Goal: Find specific page/section: Find specific page/section

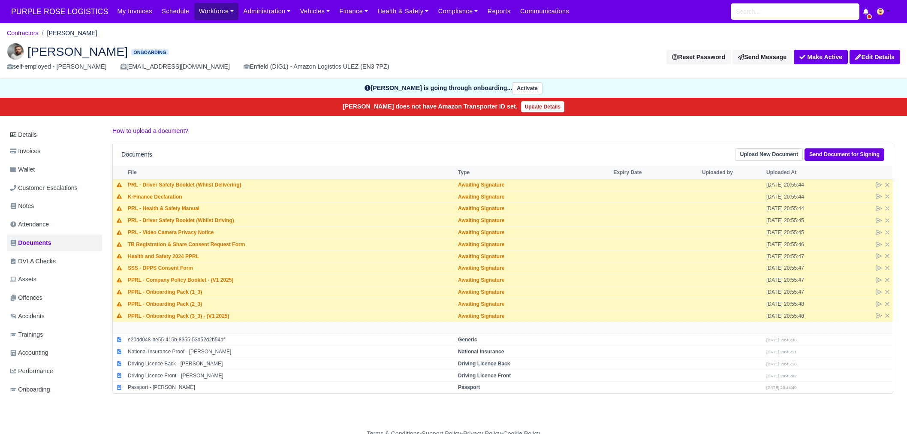
drag, startPoint x: 197, startPoint y: 14, endPoint x: 197, endPoint y: 20, distance: 5.6
click at [197, 14] on link "Workforce" at bounding box center [216, 11] width 45 height 17
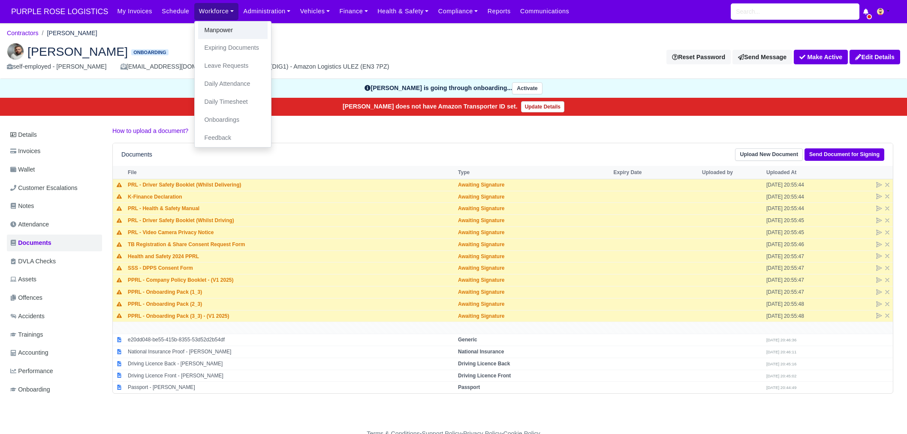
click at [198, 27] on link "Manpower" at bounding box center [232, 30] width 69 height 18
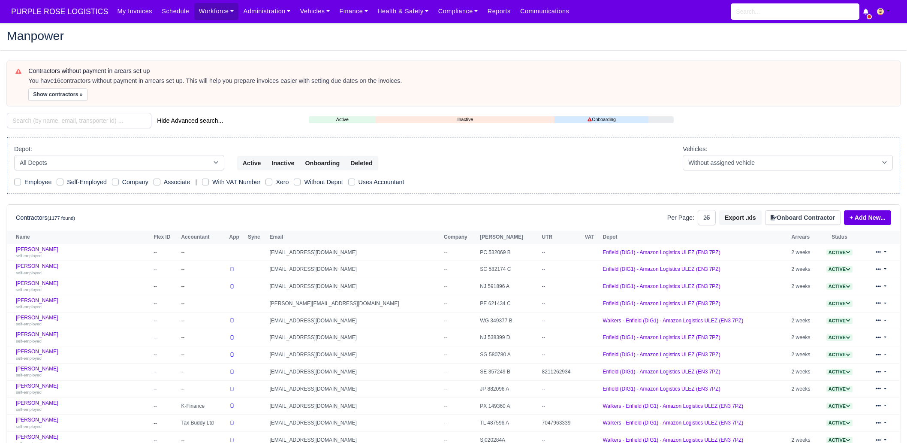
select select "25"
click at [106, 160] on select "All Depots DHP1 Enfield (DIG1) - Amazon Logistics ULEZ (EN3 7PZ) Harlow (DHW1) …" at bounding box center [119, 162] width 210 height 15
click at [85, 121] on input "search" at bounding box center [79, 120] width 145 height 15
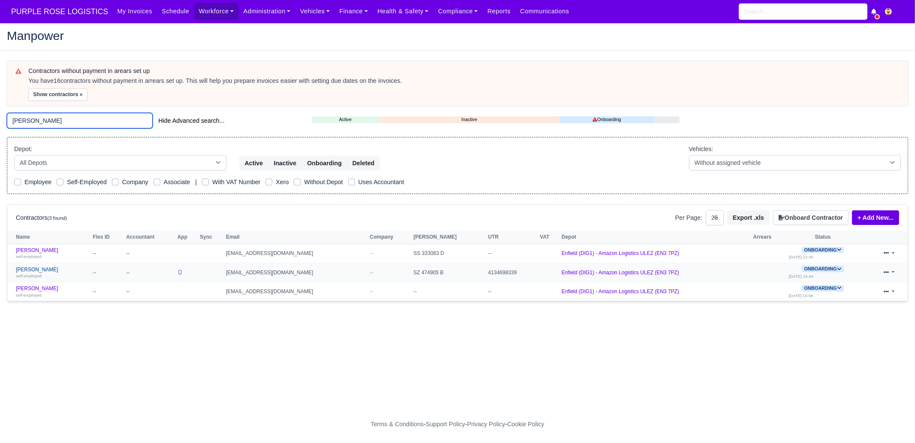
type input "emil"
click at [56, 270] on link "Emil Markov self-employed" at bounding box center [52, 272] width 73 height 12
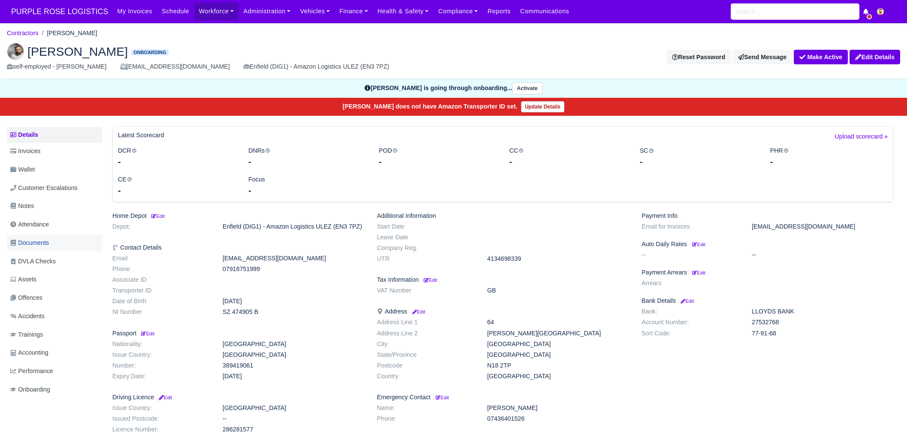
click at [57, 235] on link "Documents" at bounding box center [54, 243] width 95 height 17
